Goal: Find specific page/section: Find specific page/section

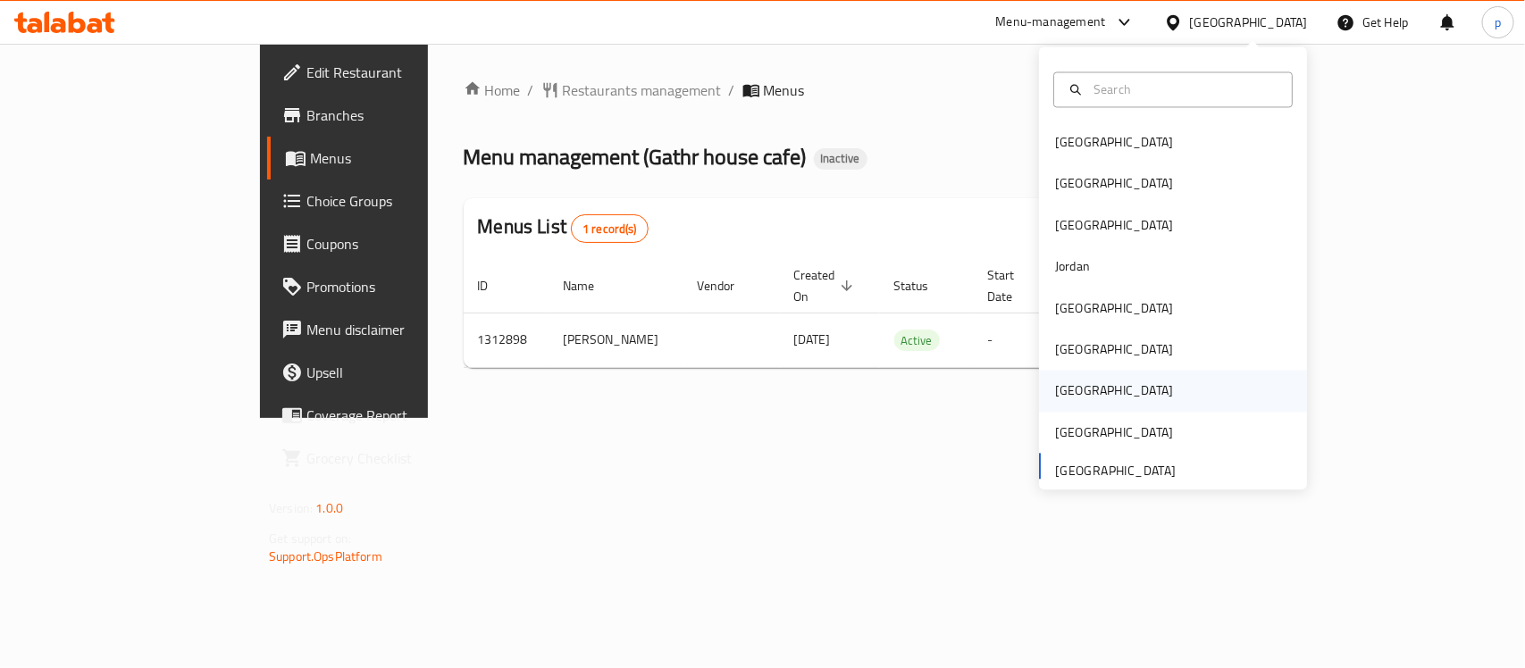
click at [1055, 395] on div "[GEOGRAPHIC_DATA]" at bounding box center [1114, 391] width 118 height 20
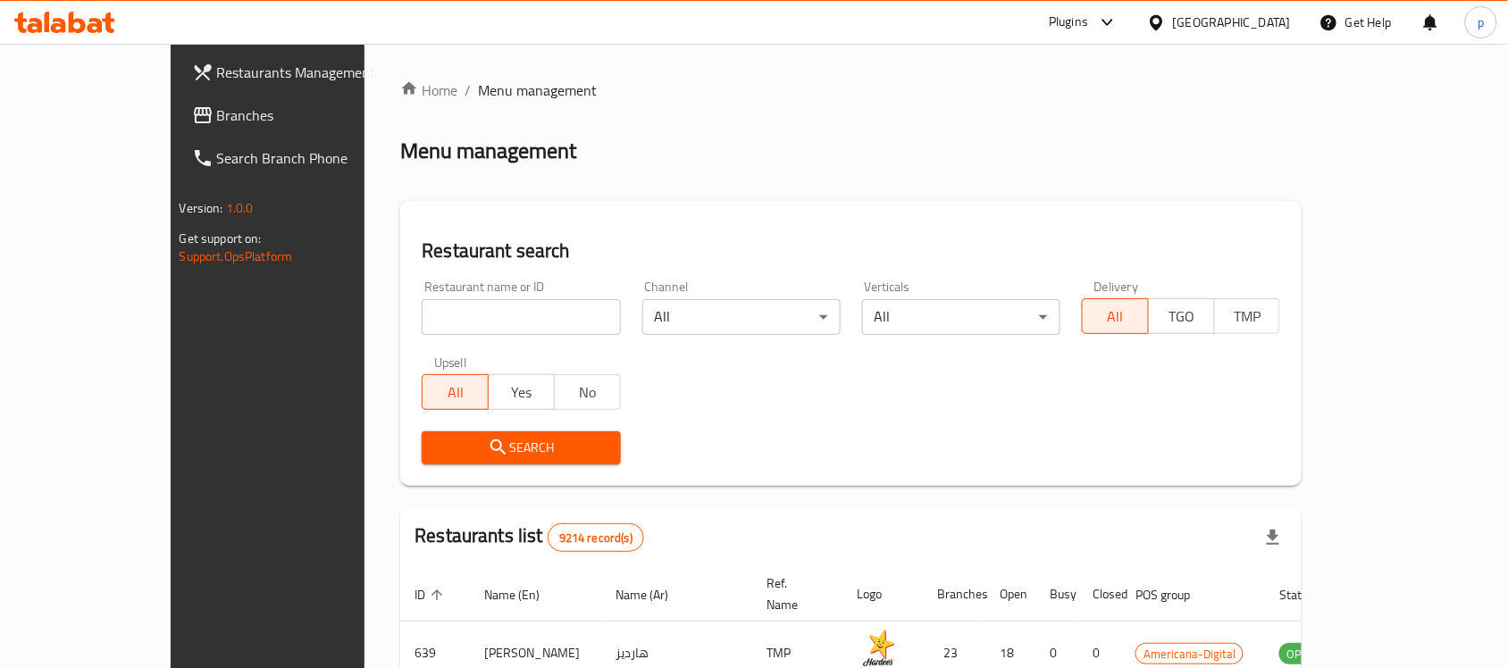
click at [217, 108] on span "Branches" at bounding box center [312, 115] width 191 height 21
